Goal: Transaction & Acquisition: Download file/media

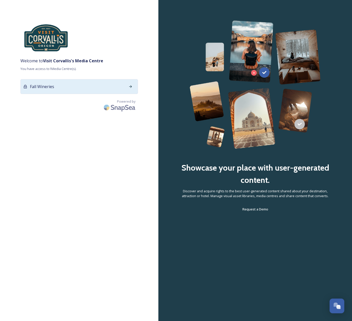
click at [79, 92] on div "Fall Wineries" at bounding box center [78, 86] width 117 height 15
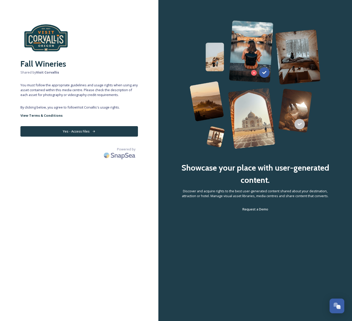
click at [92, 130] on icon at bounding box center [93, 131] width 3 height 3
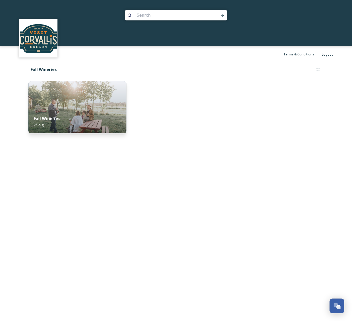
click at [90, 127] on div "Fall Wineries 7 file(s)" at bounding box center [77, 121] width 98 height 23
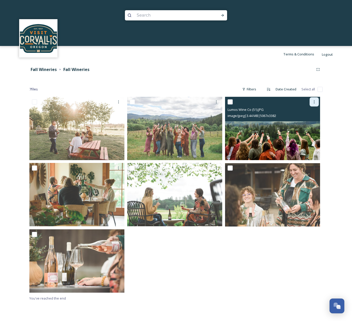
click at [315, 103] on icon at bounding box center [314, 102] width 4 height 4
click at [308, 121] on span "Download" at bounding box center [308, 122] width 16 height 5
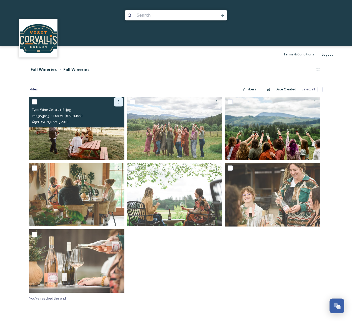
click at [121, 102] on div at bounding box center [118, 101] width 9 height 9
click at [110, 125] on span "Download" at bounding box center [113, 122] width 16 height 5
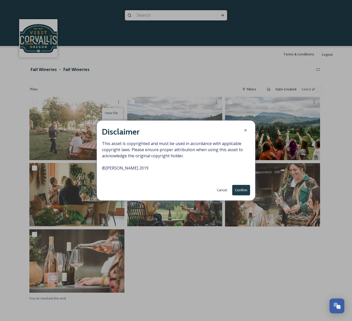
click at [239, 192] on button "Confirm" at bounding box center [241, 190] width 18 height 10
